Goal: Information Seeking & Learning: Learn about a topic

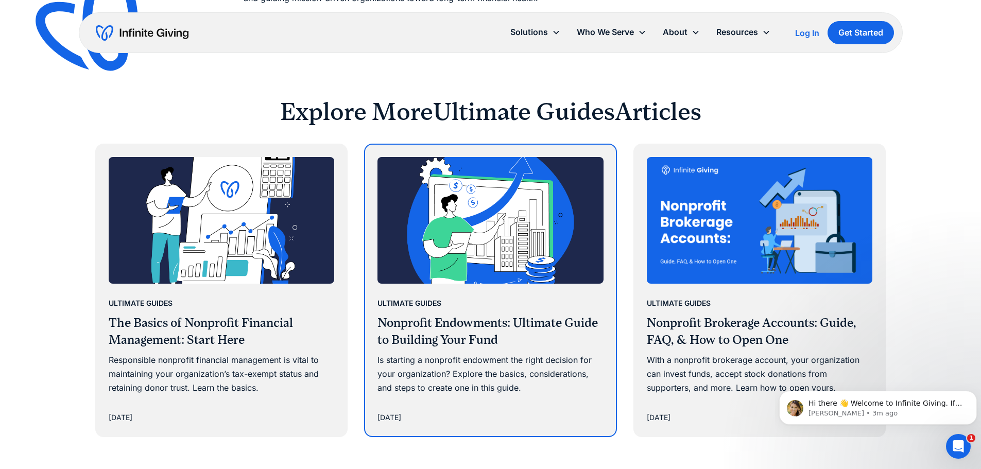
scroll to position [5097, 0]
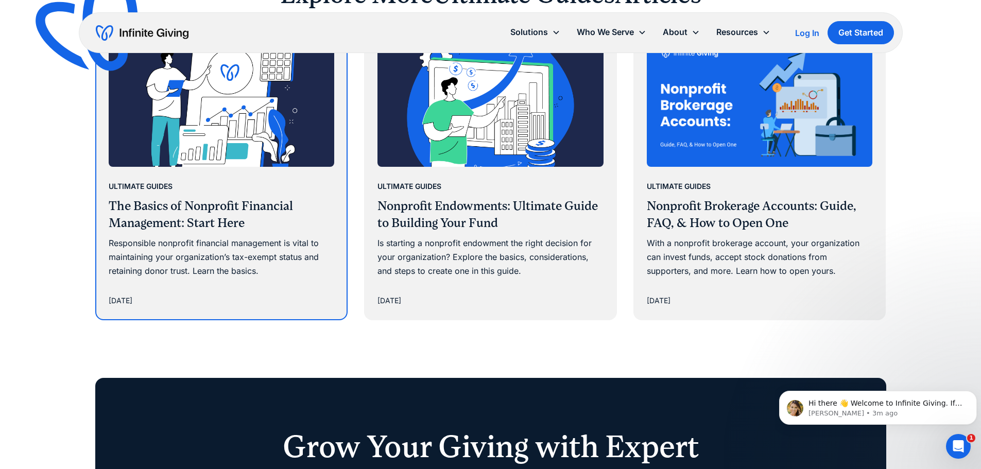
click at [264, 276] on div "Responsible nonprofit financial management is vital to maintaining your organiz…" at bounding box center [222, 257] width 226 height 42
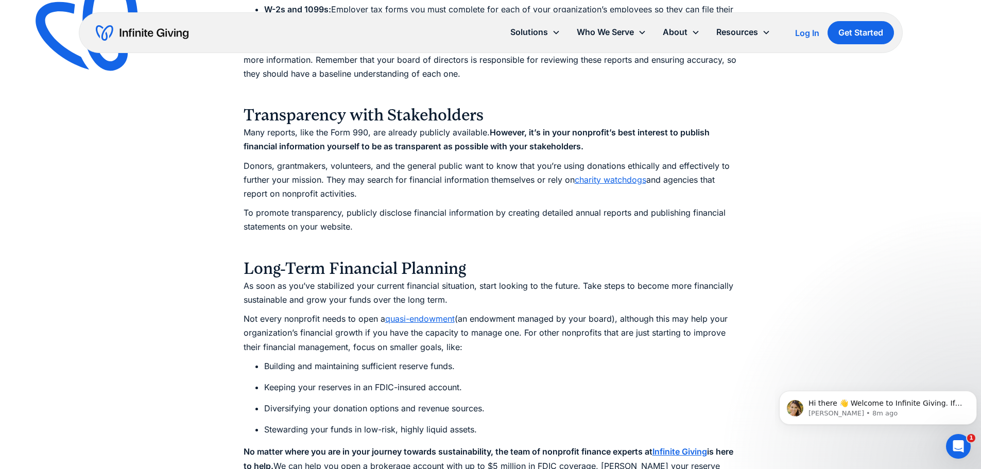
scroll to position [4119, 0]
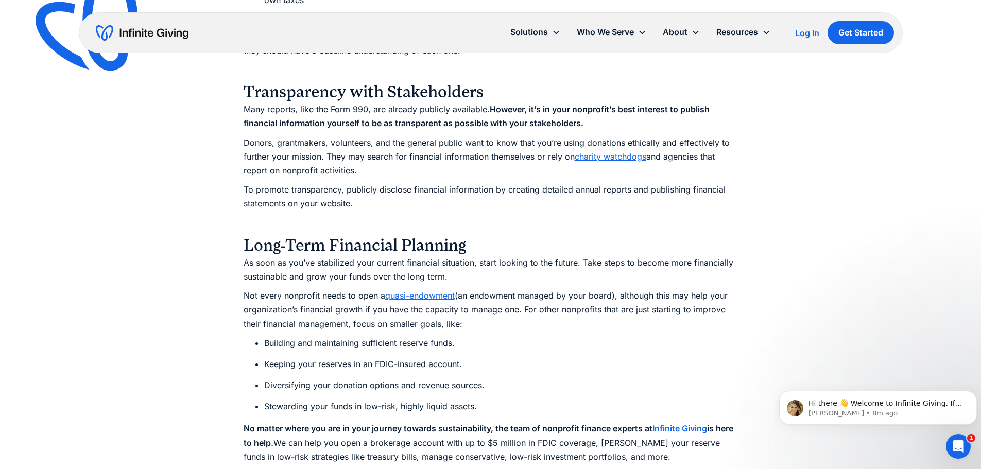
click at [612, 158] on link "charity watchdogs" at bounding box center [611, 156] width 72 height 10
click at [656, 229] on p "‍" at bounding box center [491, 223] width 494 height 14
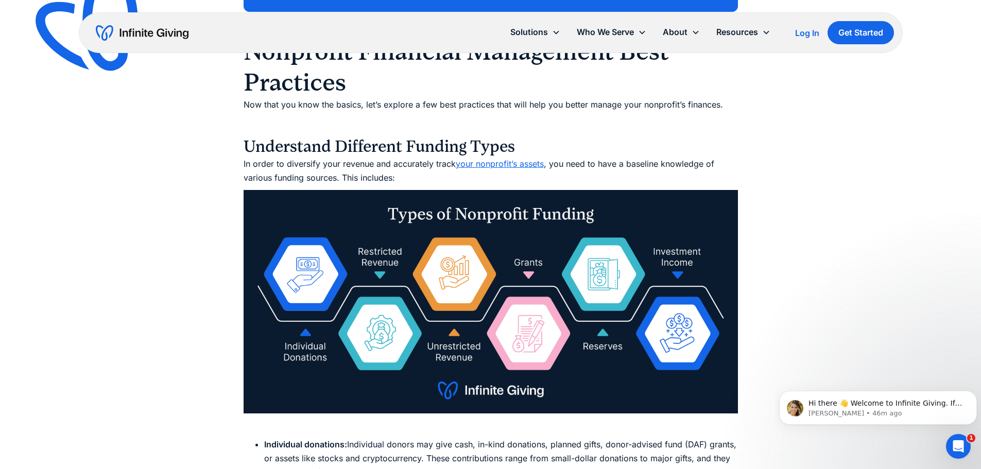
scroll to position [4736, 0]
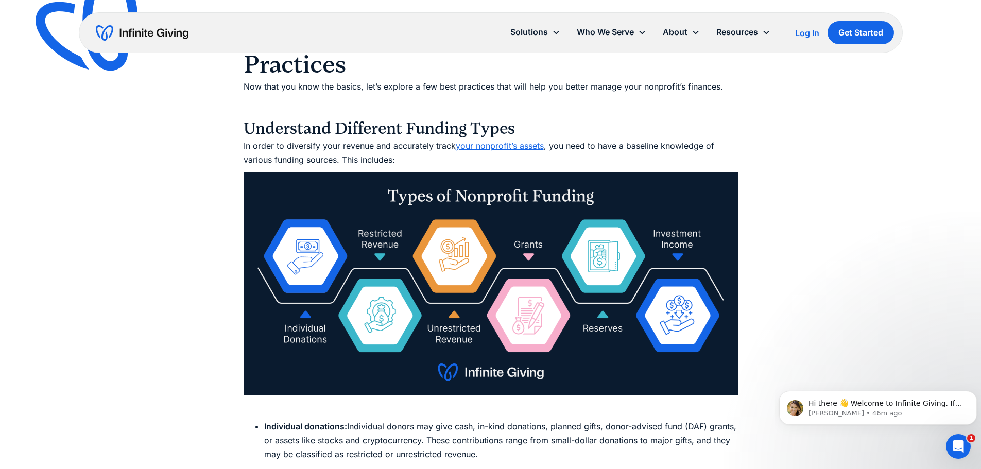
click at [450, 269] on img at bounding box center [491, 283] width 494 height 223
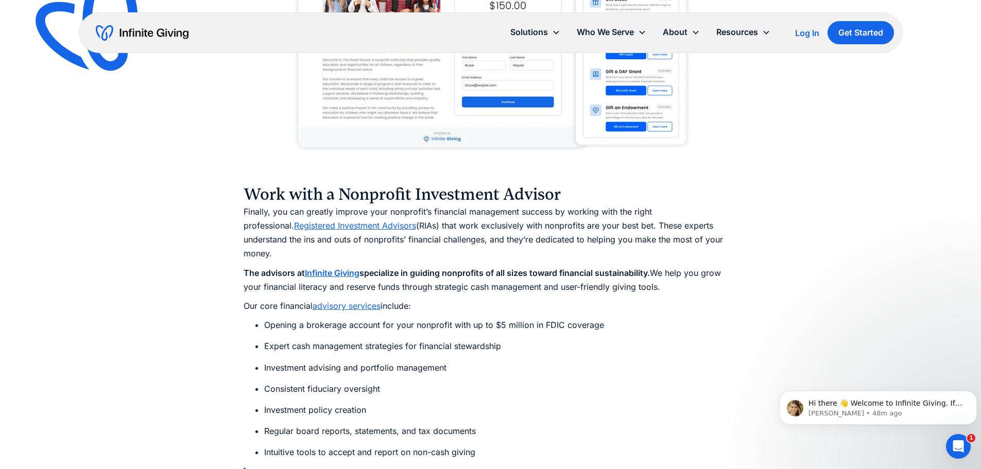
scroll to position [6126, 0]
